Goal: Task Accomplishment & Management: Manage account settings

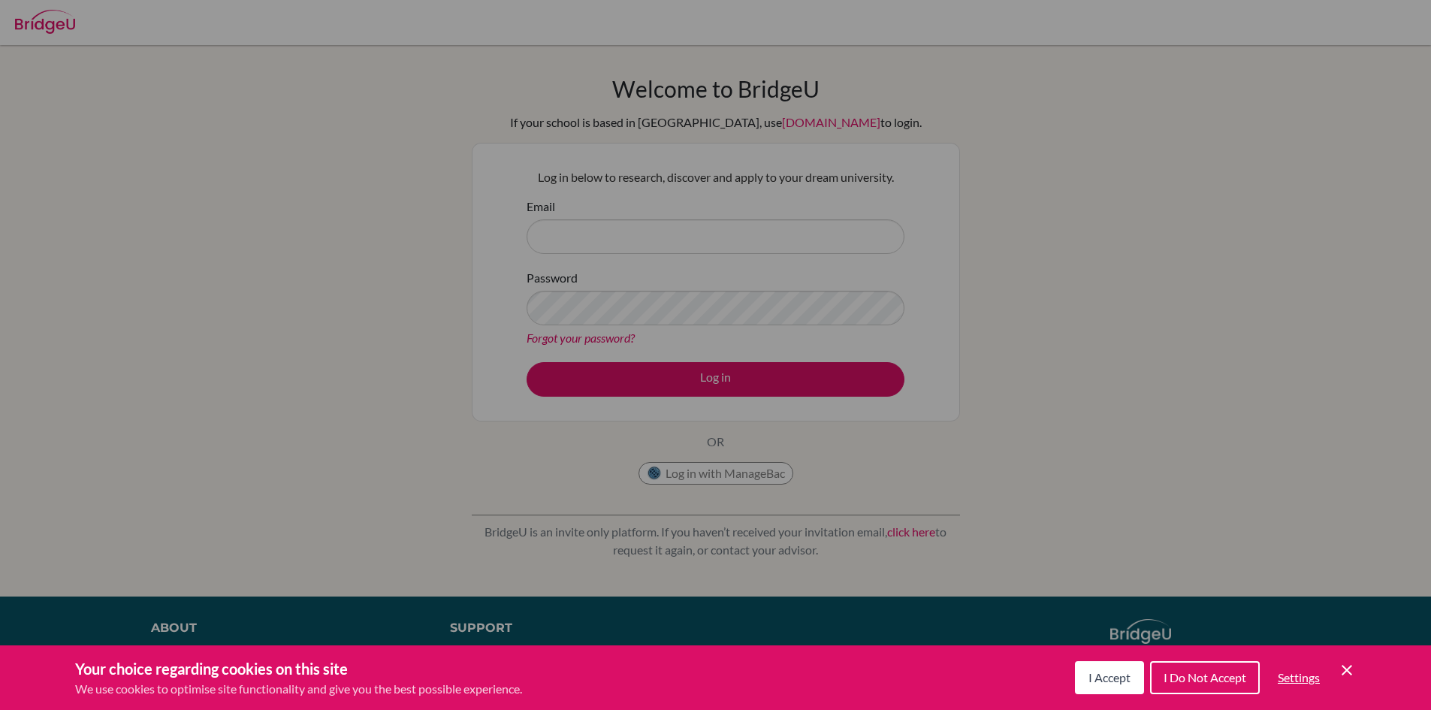
click at [1176, 326] on div "Cookie Preferences" at bounding box center [715, 355] width 1431 height 710
click at [1345, 667] on icon "Save and close" at bounding box center [1347, 670] width 11 height 11
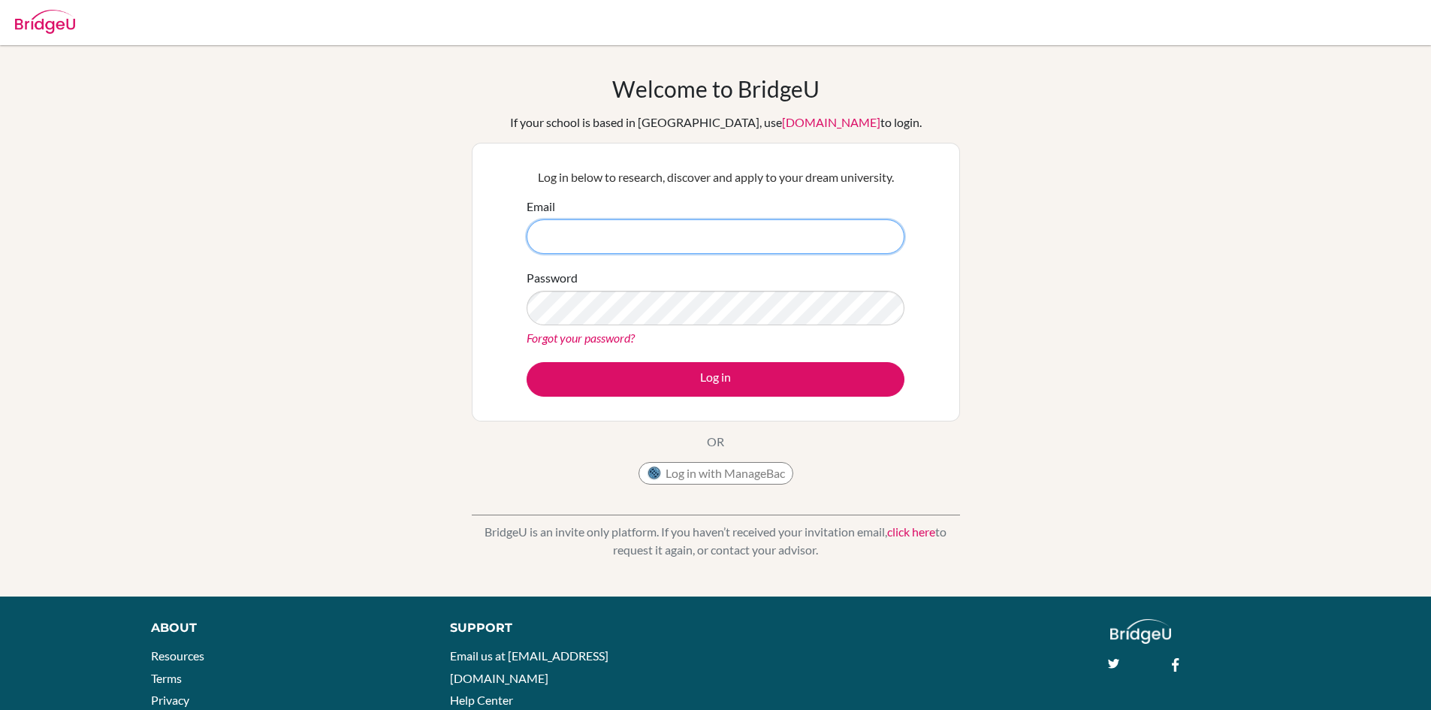
click at [741, 231] on input "Email" at bounding box center [716, 236] width 378 height 35
click at [828, 253] on input "Email" at bounding box center [716, 236] width 378 height 35
type input "[EMAIL_ADDRESS][DOMAIN_NAME]"
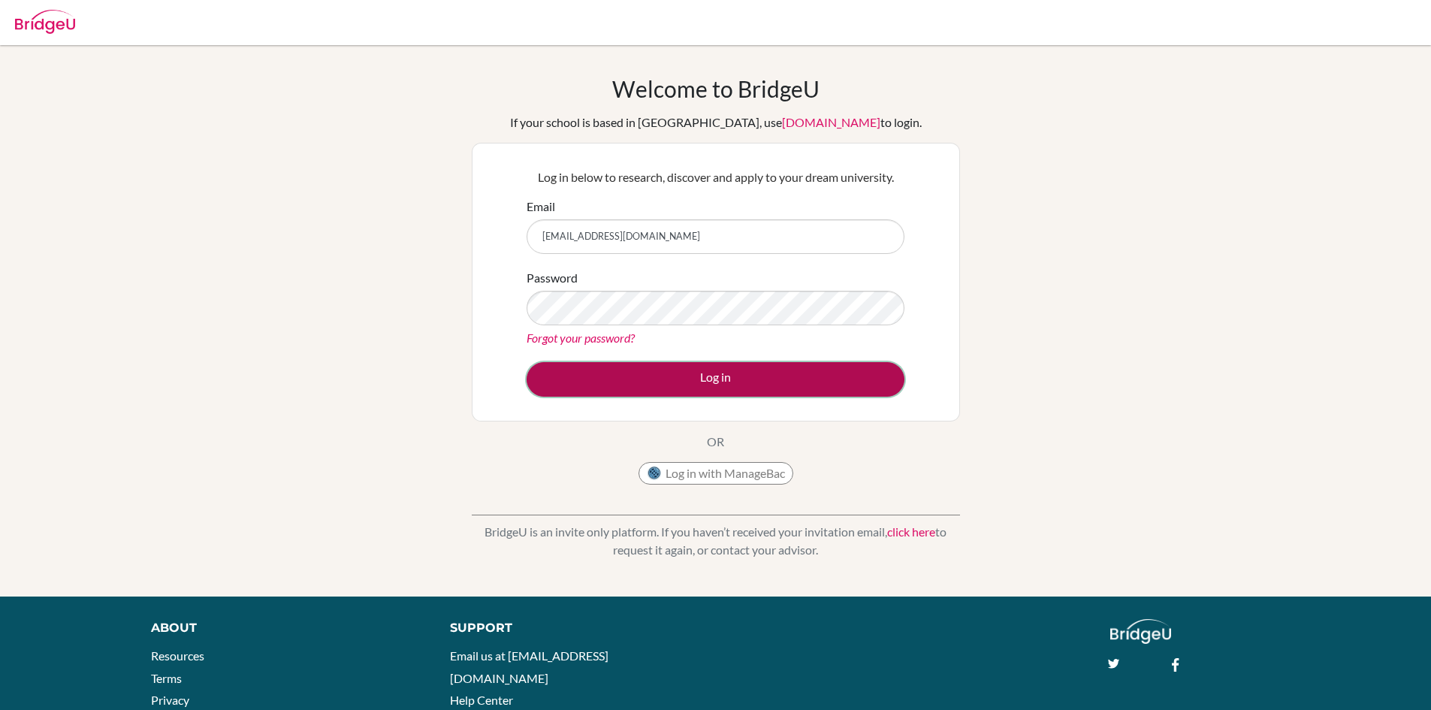
click at [802, 370] on button "Log in" at bounding box center [716, 379] width 378 height 35
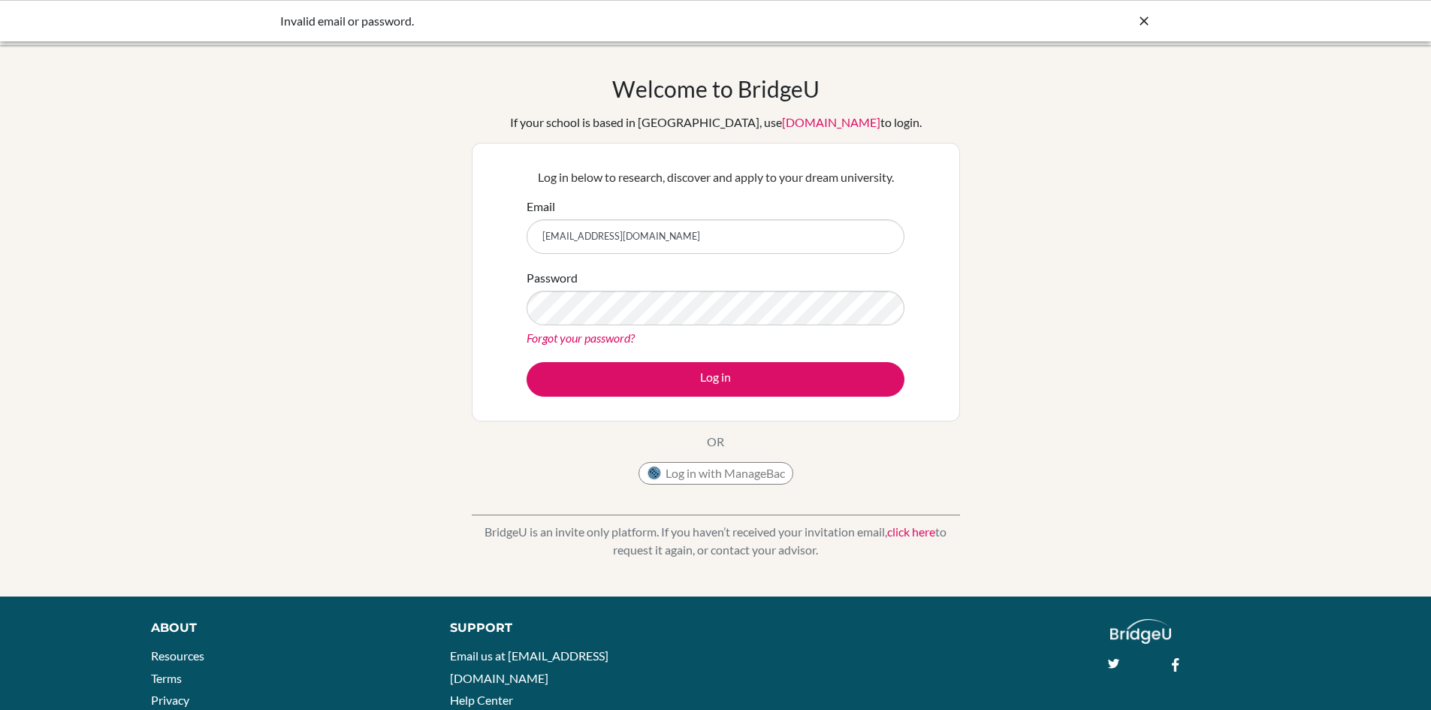
click at [1141, 20] on icon at bounding box center [1144, 21] width 15 height 15
click at [527, 362] on button "Log in" at bounding box center [716, 379] width 378 height 35
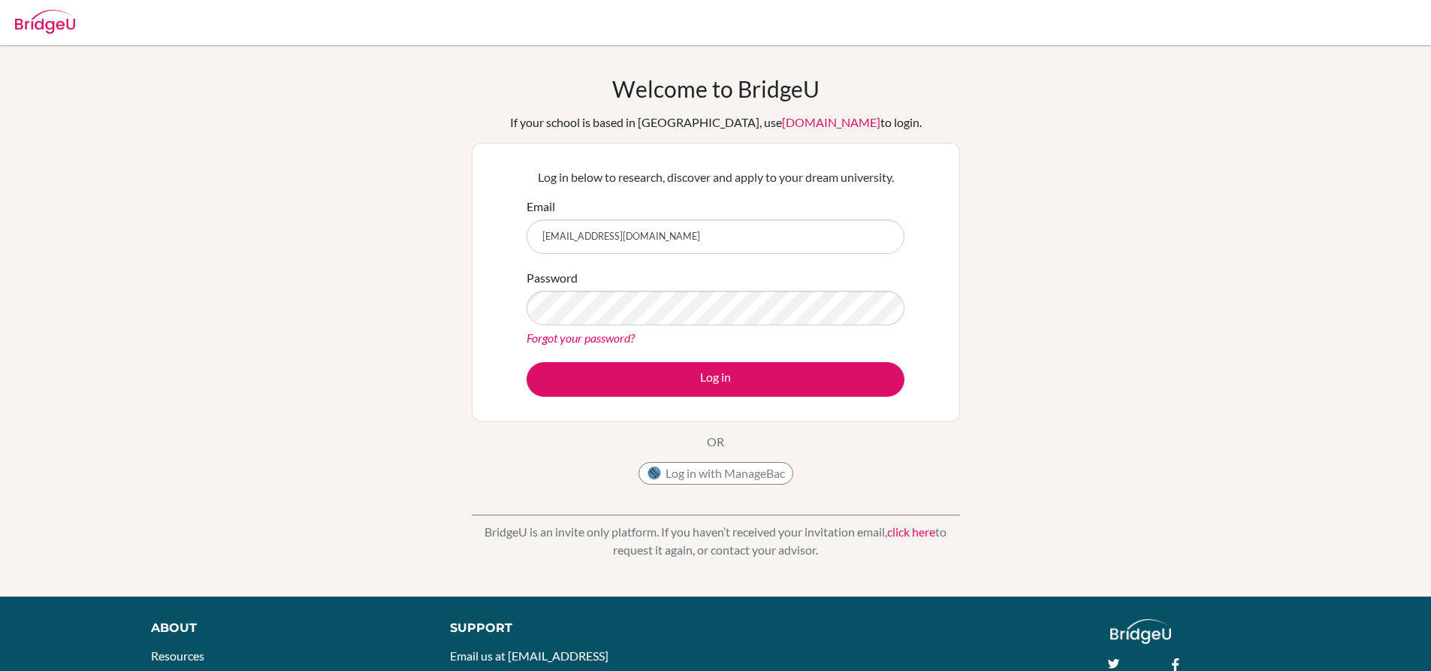
type input "[EMAIL_ADDRESS][DOMAIN_NAME]"
